Goal: Information Seeking & Learning: Learn about a topic

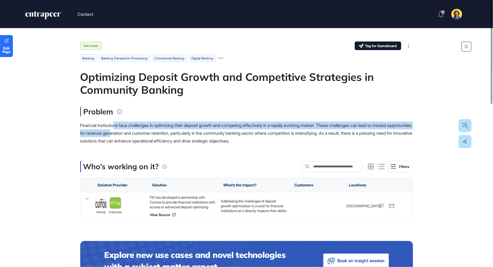
drag, startPoint x: 116, startPoint y: 125, endPoint x: 138, endPoint y: 132, distance: 23.6
click at [139, 132] on span "Financial institutions face challenges in optimizing their deposit growth and c…" at bounding box center [246, 133] width 332 height 21
click at [138, 132] on span "Financial institutions face challenges in optimizing their deposit growth and c…" at bounding box center [246, 133] width 332 height 21
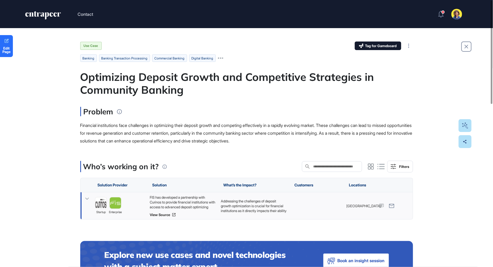
click at [84, 198] on icon at bounding box center [87, 199] width 8 height 8
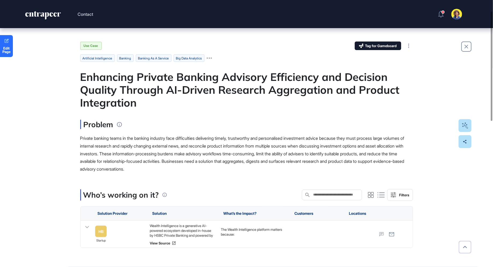
scroll to position [49, 0]
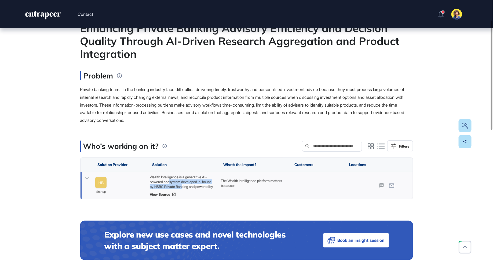
drag, startPoint x: 171, startPoint y: 181, endPoint x: 194, endPoint y: 186, distance: 24.5
click at [194, 186] on div "Wealth Intelligence is a generative AI-powered ecosystem developed in-house by …" at bounding box center [182, 182] width 66 height 14
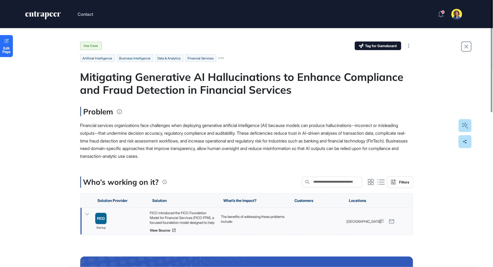
click at [86, 214] on icon at bounding box center [87, 215] width 8 height 8
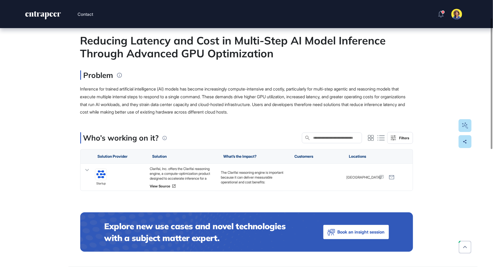
scroll to position [50, 0]
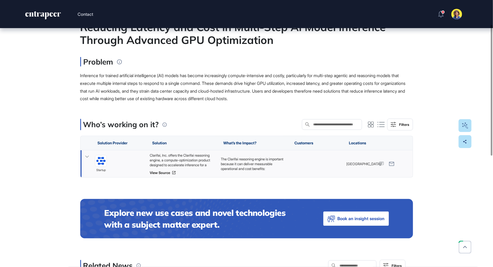
click at [89, 153] on icon at bounding box center [87, 157] width 8 height 8
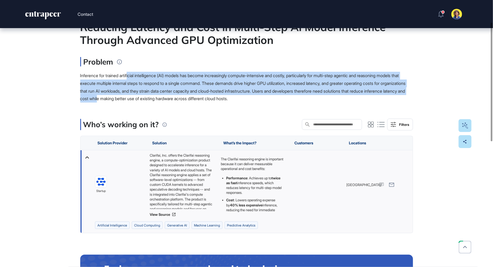
drag, startPoint x: 130, startPoint y: 76, endPoint x: 166, endPoint y: 95, distance: 40.6
click at [166, 95] on div "Inference for trained artificial intelligence (AI) models has become increasing…" at bounding box center [246, 87] width 333 height 31
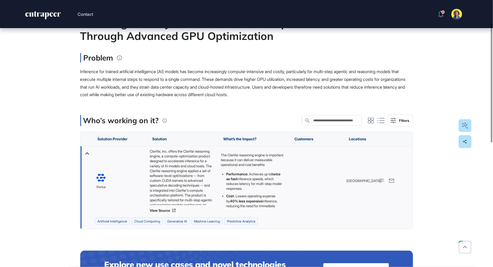
scroll to position [0, 0]
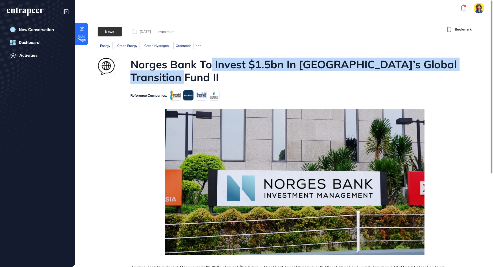
drag, startPoint x: 212, startPoint y: 68, endPoint x: 368, endPoint y: 72, distance: 155.4
click at [368, 72] on h1 "Norges Bank To Invest $1.5bn In Brookfield’s Global Transition Fund II" at bounding box center [294, 71] width 328 height 26
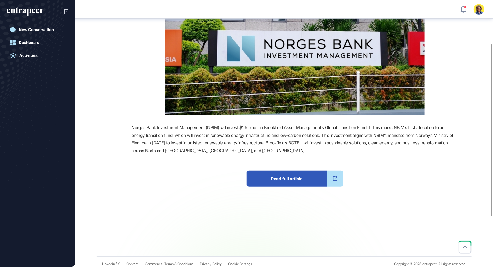
scroll to position [147, 0]
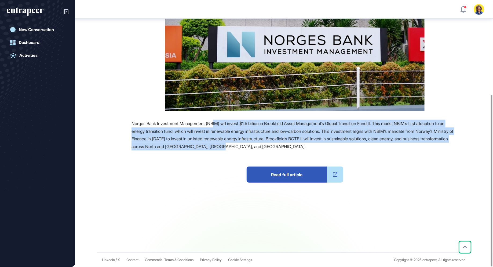
drag, startPoint x: 220, startPoint y: 127, endPoint x: 280, endPoint y: 143, distance: 62.3
click at [280, 143] on div "Norges Bank Investment Management (NBIM) will invest $1.5 billion in Brookfield…" at bounding box center [294, 135] width 327 height 31
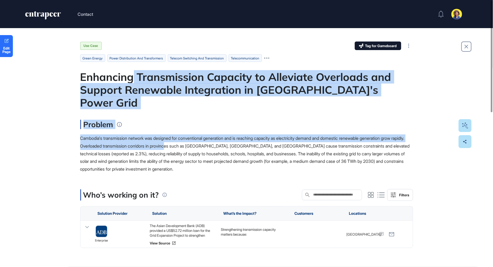
drag, startPoint x: 134, startPoint y: 79, endPoint x: 187, endPoint y: 139, distance: 79.6
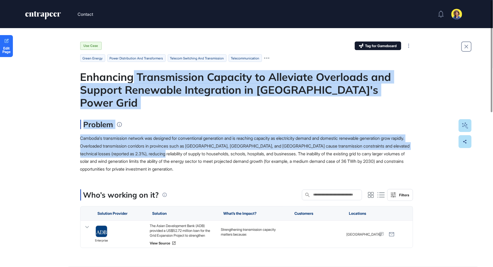
click at [187, 139] on span "Cambodia's transmission network was designed for conventional generation and is…" at bounding box center [244, 154] width 329 height 36
